Goal: Task Accomplishment & Management: Use online tool/utility

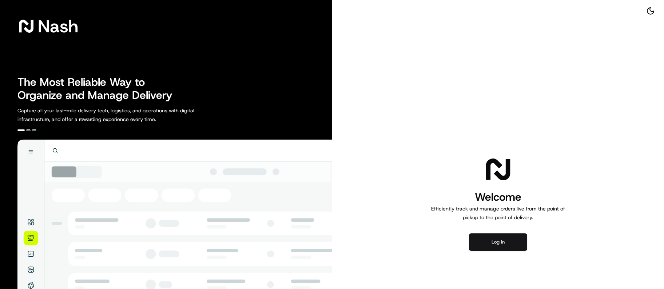
click at [478, 246] on button "Log in" at bounding box center [498, 242] width 58 height 17
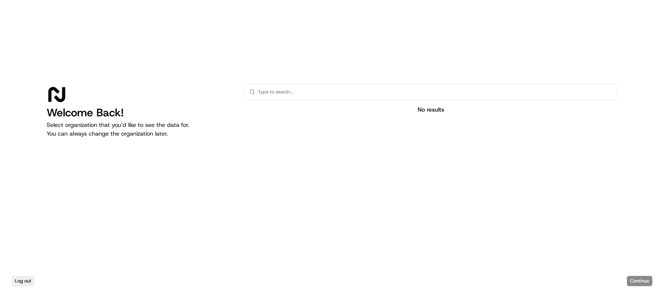
click at [647, 278] on div "Log out Continue" at bounding box center [332, 281] width 664 height 16
click at [640, 280] on div "Log out Continue" at bounding box center [332, 281] width 664 height 16
click at [641, 282] on div "Log out Continue" at bounding box center [332, 281] width 664 height 16
click at [385, 97] on input "text" at bounding box center [435, 92] width 355 height 15
click at [643, 279] on div "Log out Continue" at bounding box center [332, 281] width 664 height 16
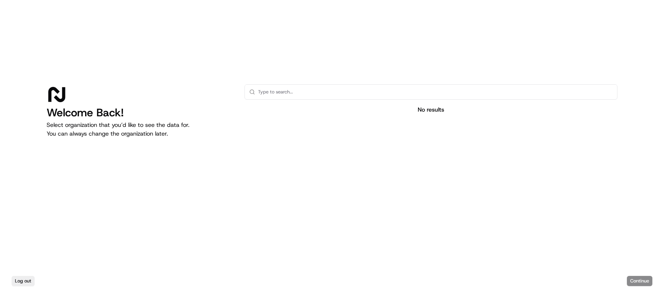
click at [643, 281] on div "Log out Continue" at bounding box center [332, 281] width 664 height 16
click at [407, 92] on input "text" at bounding box center [435, 92] width 355 height 15
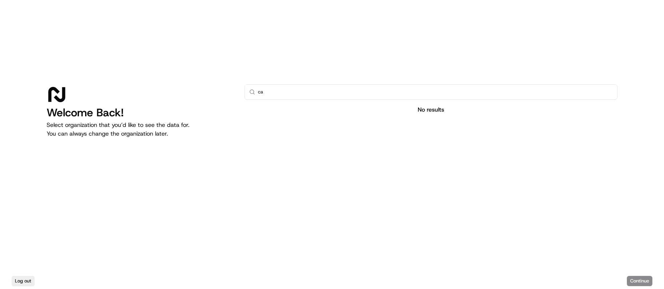
type input "c"
